Goal: Task Accomplishment & Management: Manage account settings

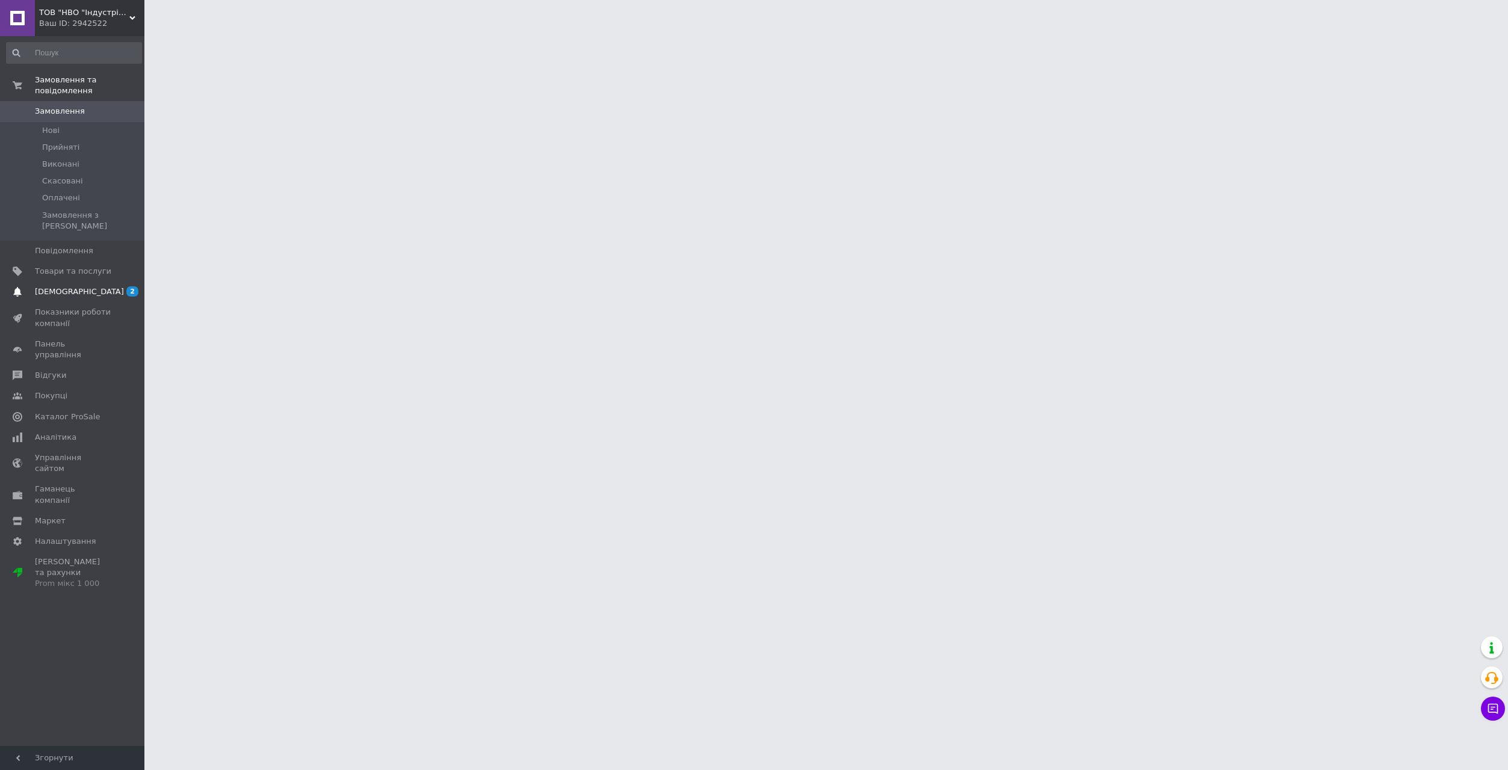
click at [67, 286] on span "[DEMOGRAPHIC_DATA]" at bounding box center [79, 291] width 89 height 11
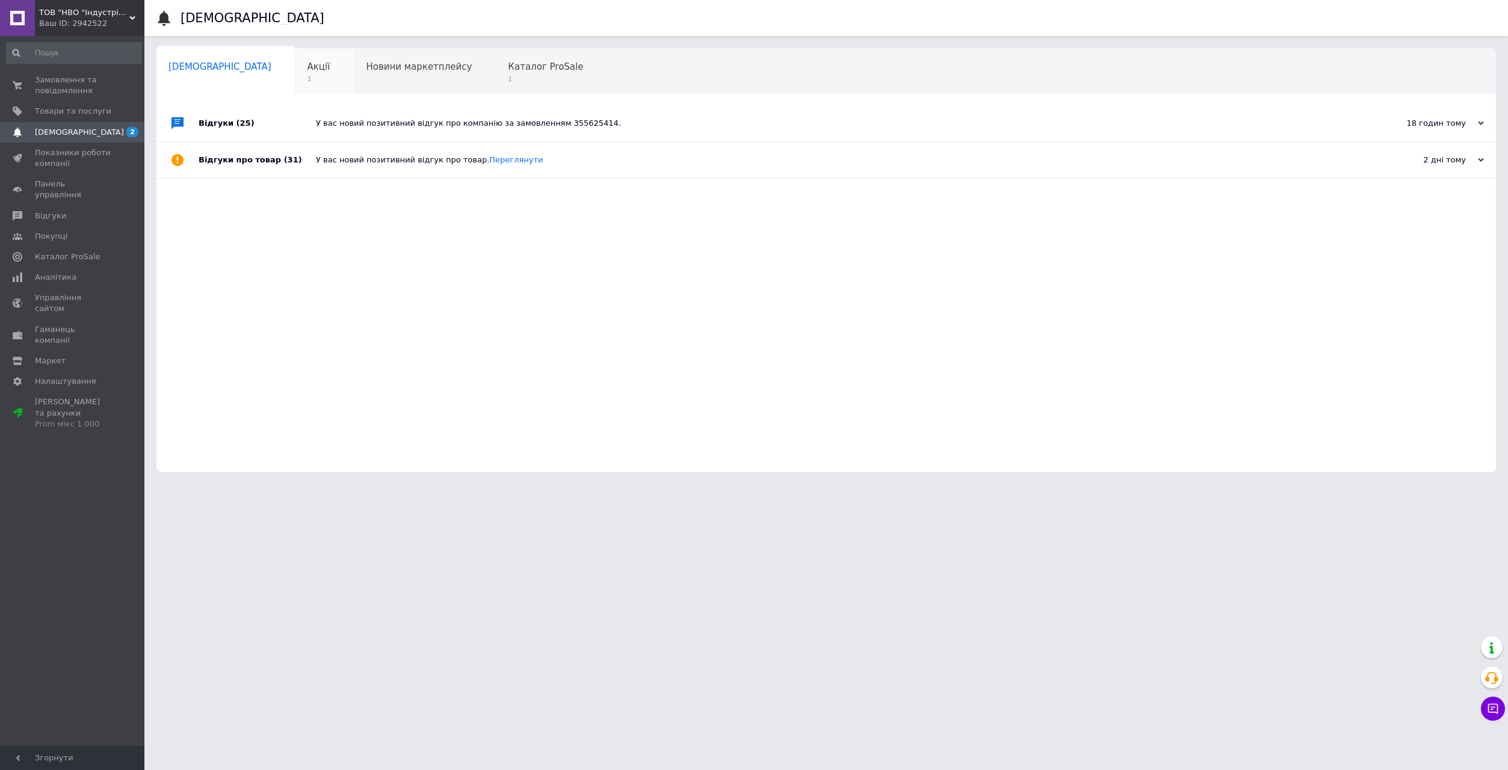
click at [308, 66] on span "Акції" at bounding box center [319, 66] width 23 height 11
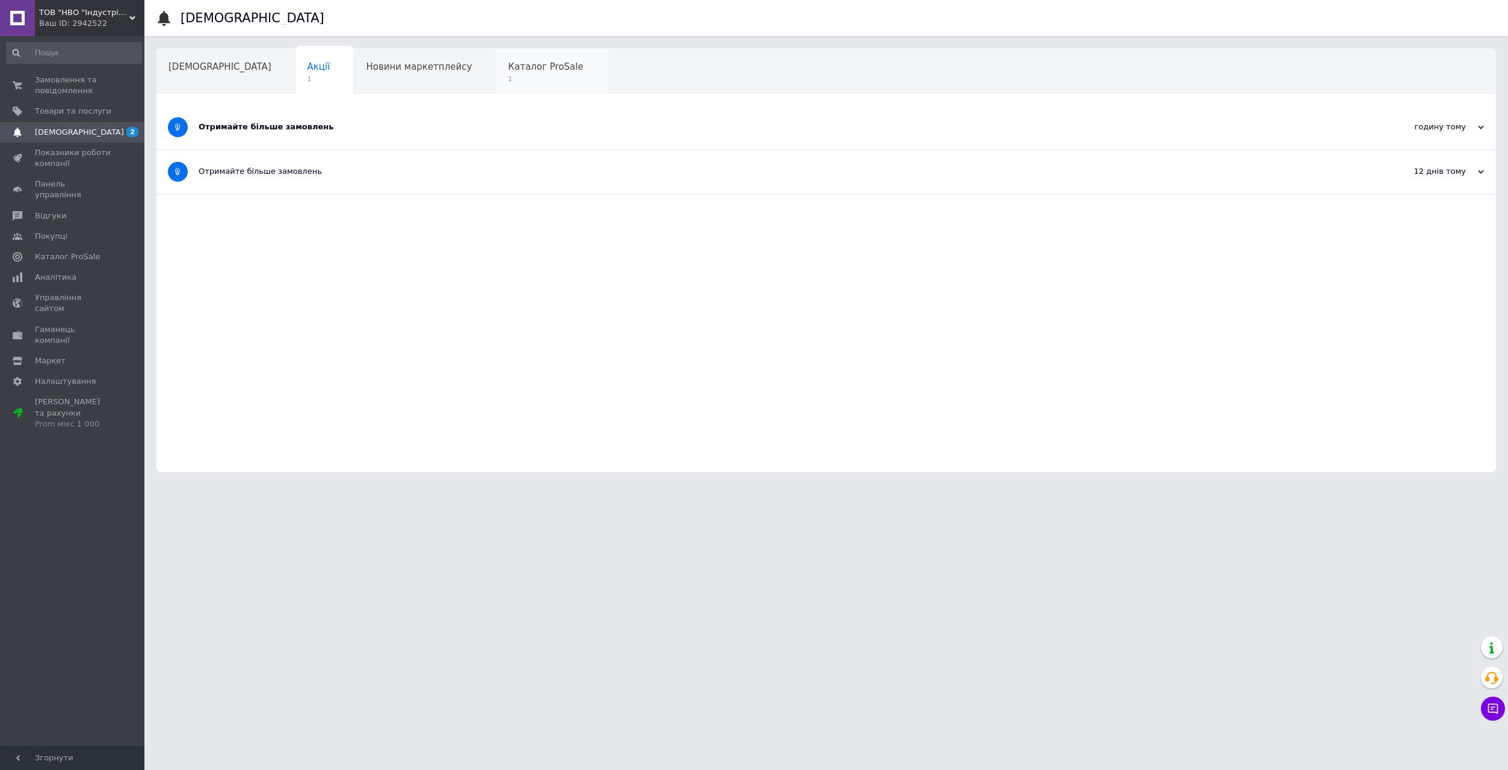
click at [508, 75] on span "1" at bounding box center [545, 79] width 75 height 9
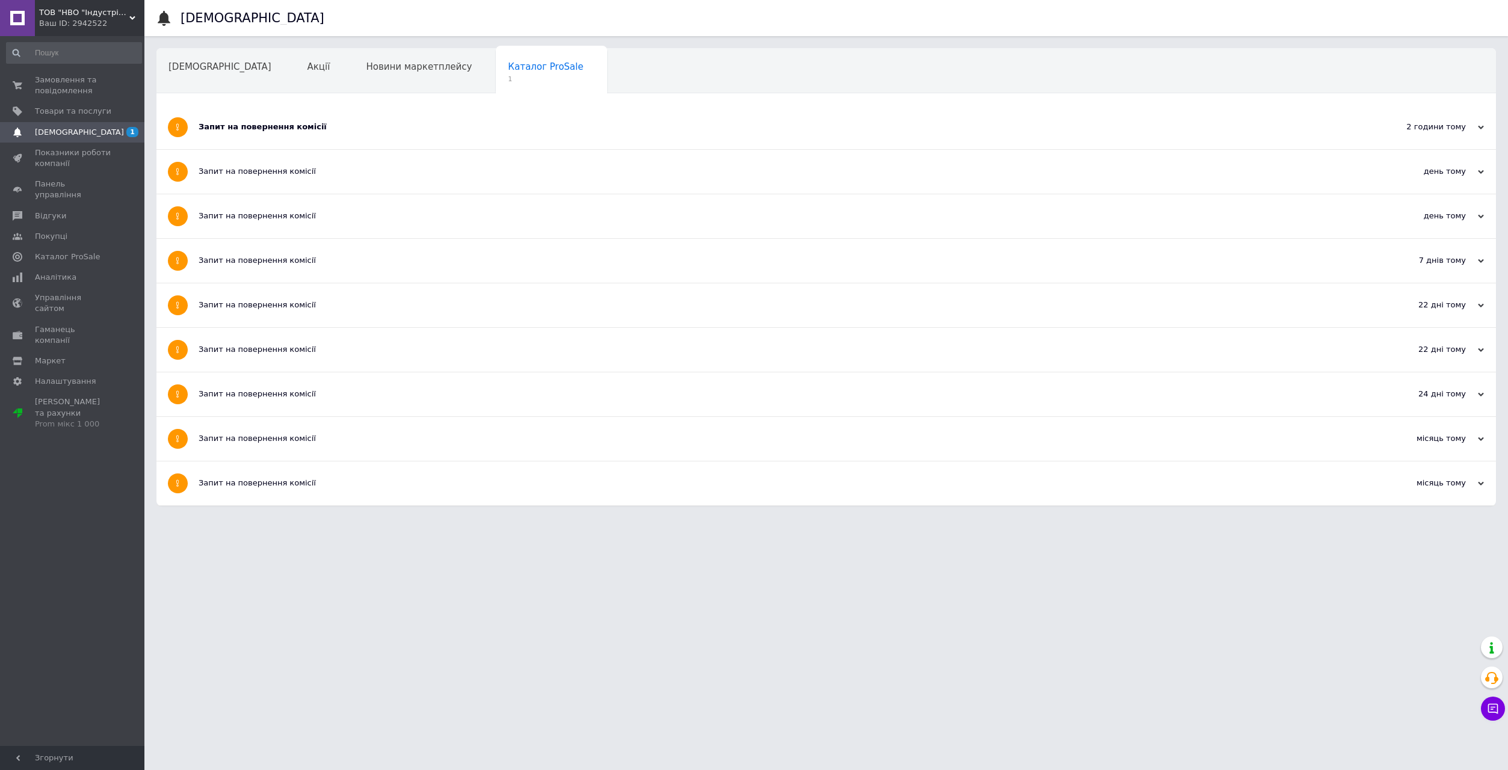
click at [523, 129] on div "Запит на повернення комісії" at bounding box center [781, 127] width 1165 height 11
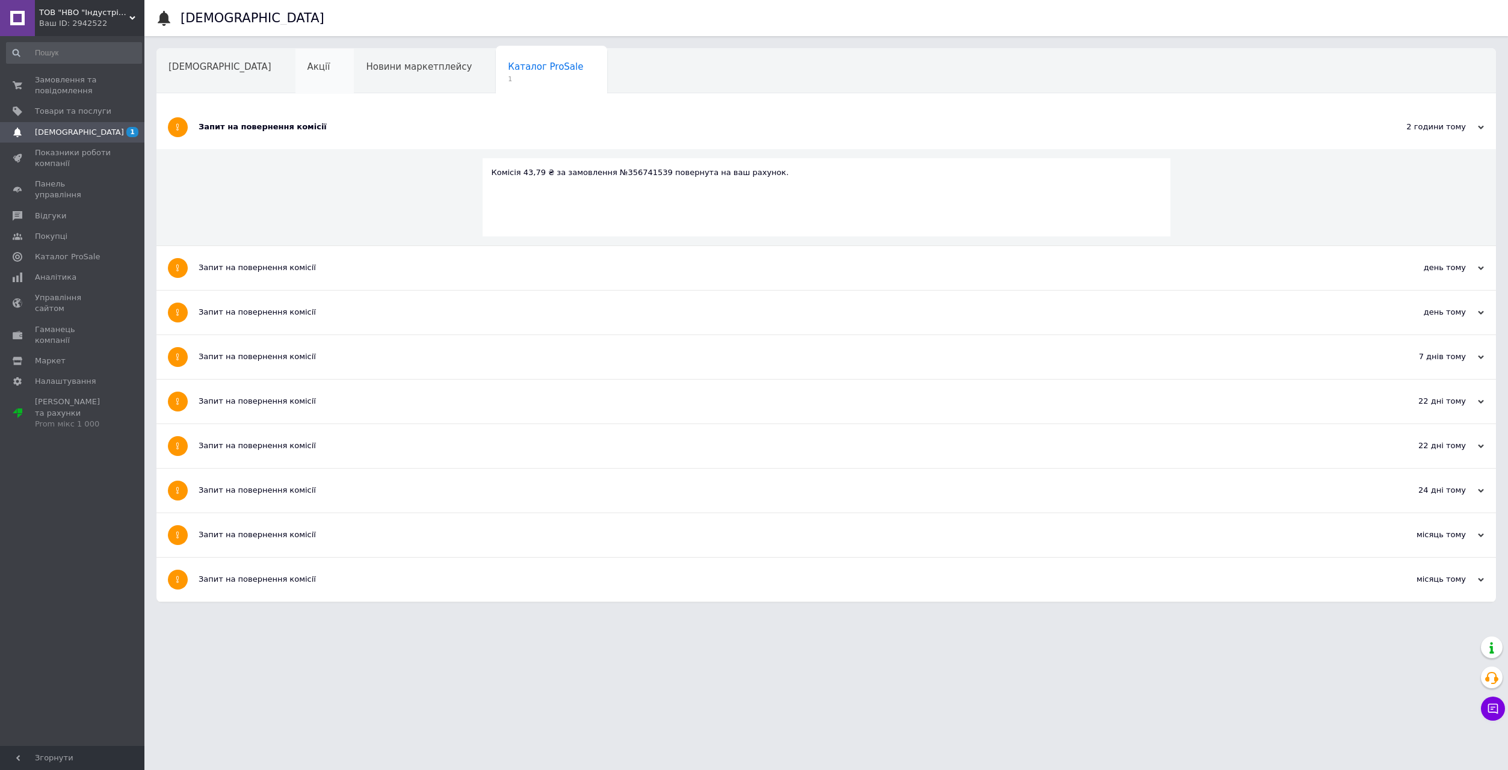
click at [295, 74] on div "Акції" at bounding box center [324, 72] width 59 height 46
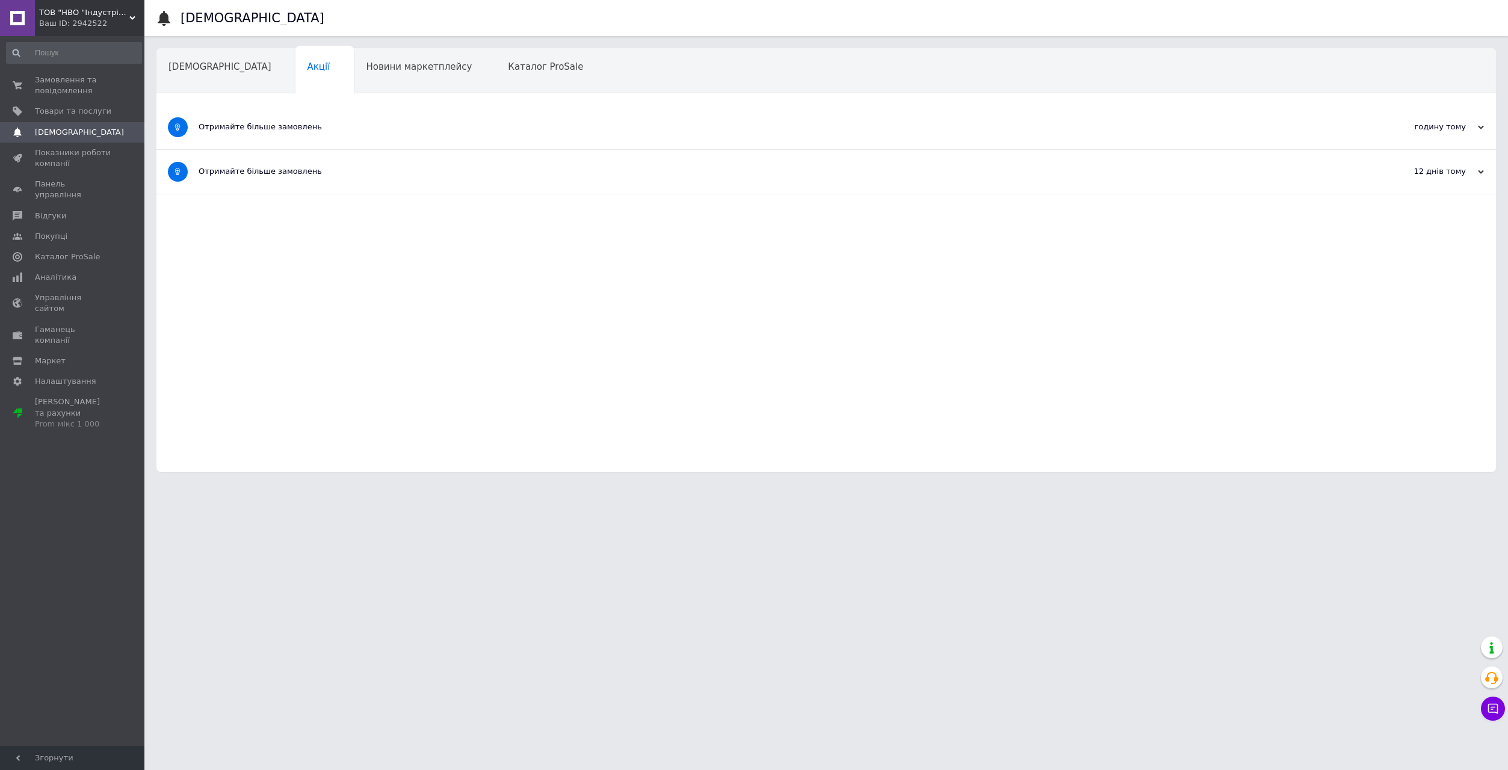
click at [324, 134] on div "Отримайте більше замовлень" at bounding box center [781, 127] width 1165 height 44
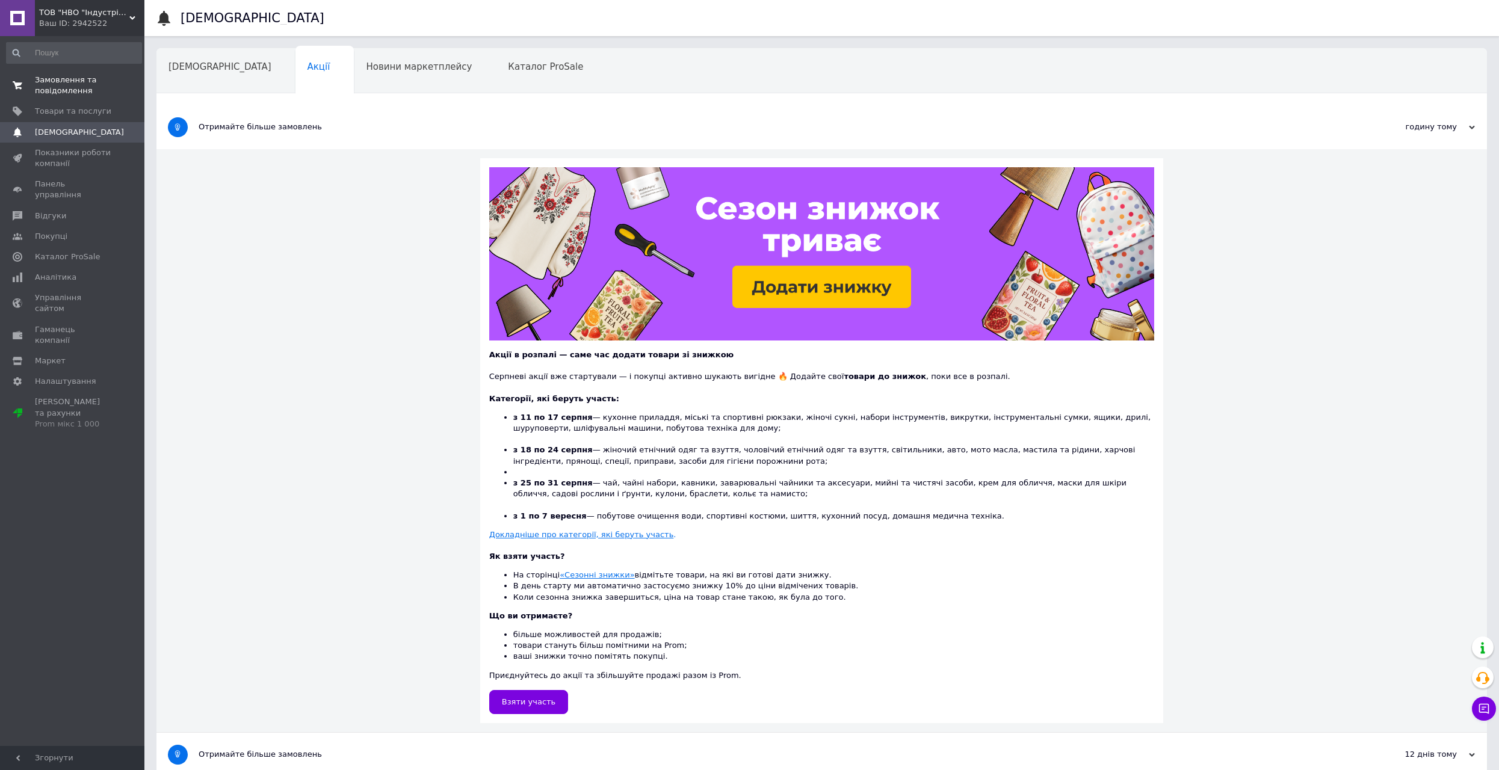
click at [50, 87] on span "Замовлення та повідомлення" at bounding box center [73, 86] width 76 height 22
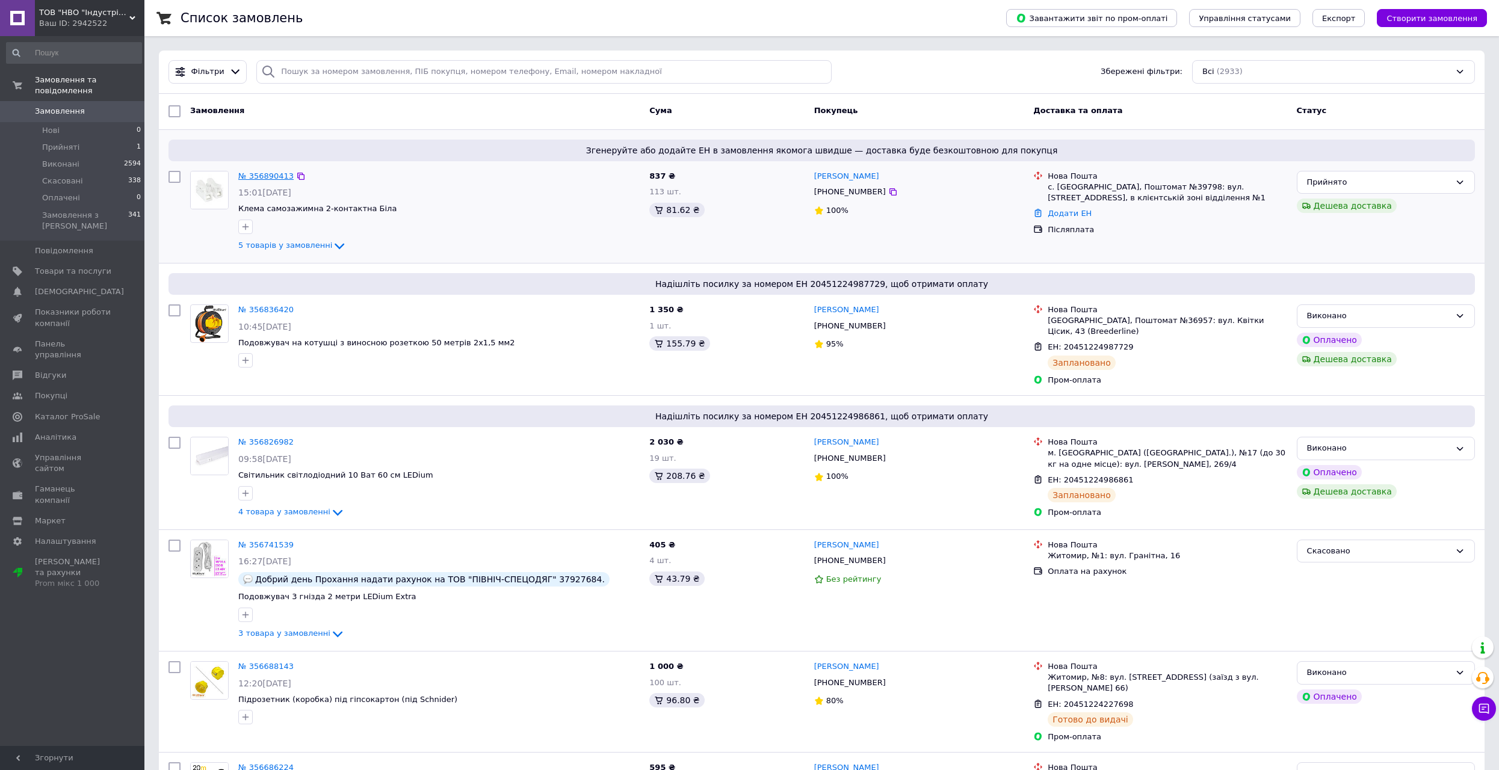
click at [269, 175] on link "№ 356890413" at bounding box center [265, 176] width 55 height 9
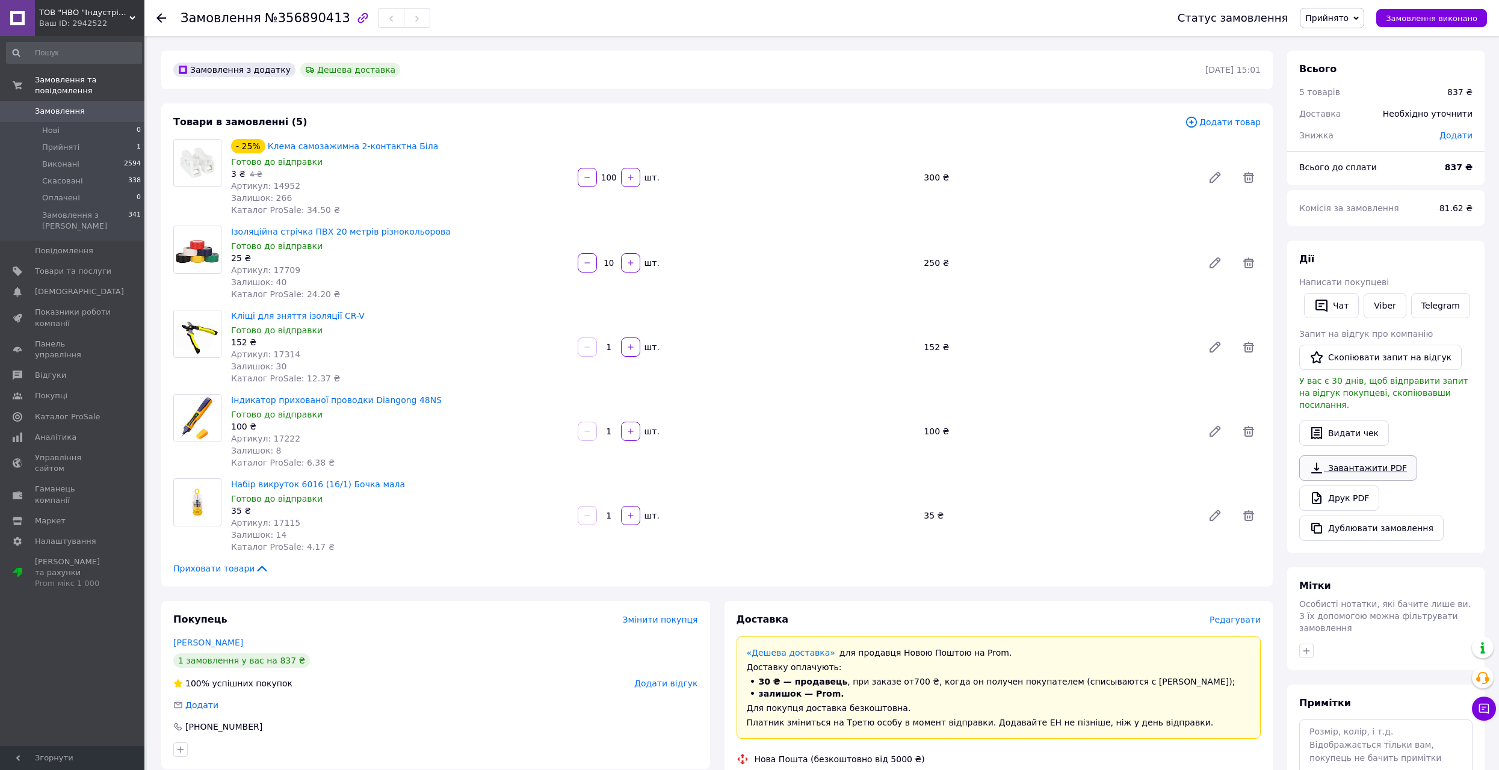
click at [1316, 463] on icon at bounding box center [1316, 468] width 11 height 11
click at [65, 142] on span "Прийняті" at bounding box center [60, 147] width 37 height 11
